Goal: Task Accomplishment & Management: Manage account settings

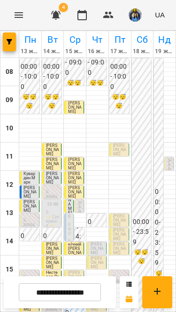
scroll to position [79, 0]
click at [74, 270] on span "[PERSON_NAME]" at bounding box center [74, 276] width 13 height 13
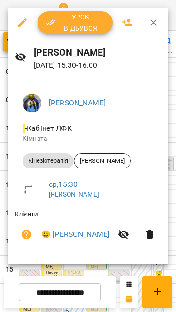
click at [70, 24] on span "Урок відбувся" at bounding box center [75, 22] width 60 height 23
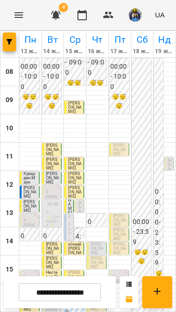
scroll to position [123, 0]
click at [75, 284] on span "[PERSON_NAME]" at bounding box center [74, 290] width 13 height 13
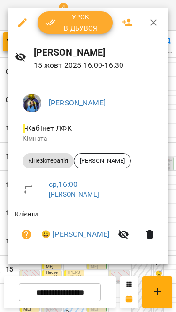
click at [87, 24] on span "Урок відбувся" at bounding box center [75, 22] width 60 height 23
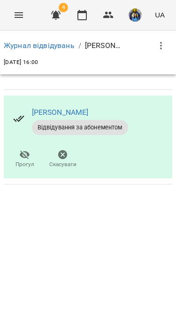
click at [16, 7] on button "Menu" at bounding box center [19, 15] width 23 height 23
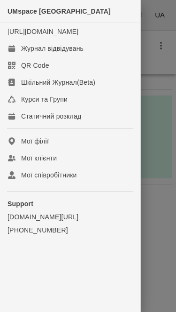
click at [48, 53] on div "Журнал відвідувань" at bounding box center [52, 48] width 63 height 9
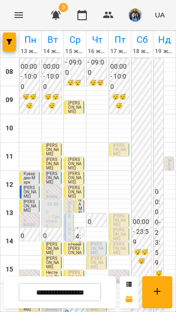
scroll to position [112, 0]
